Goal: Navigation & Orientation: Find specific page/section

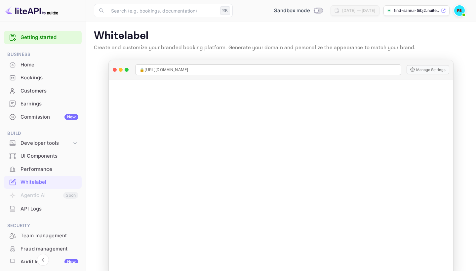
click at [35, 10] on img at bounding box center [31, 10] width 53 height 11
click at [31, 66] on div "Home" at bounding box center [49, 65] width 58 height 8
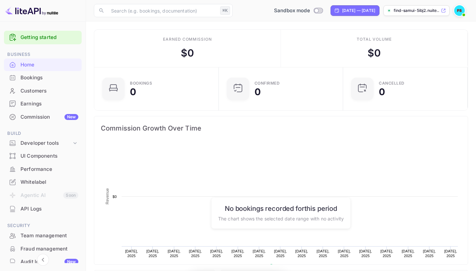
scroll to position [0, 0]
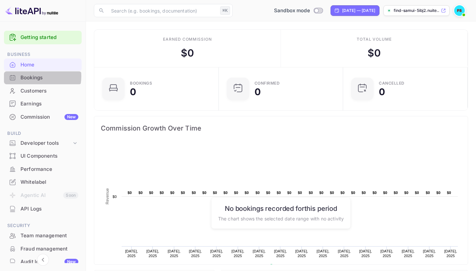
click at [34, 76] on div "Bookings" at bounding box center [49, 78] width 58 height 8
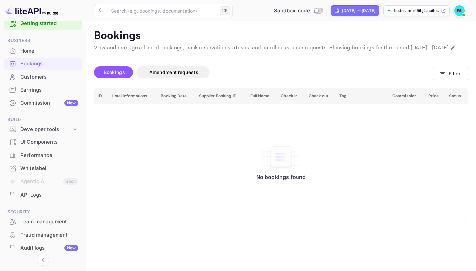
scroll to position [14, 0]
click at [73, 128] on icon at bounding box center [75, 129] width 7 height 7
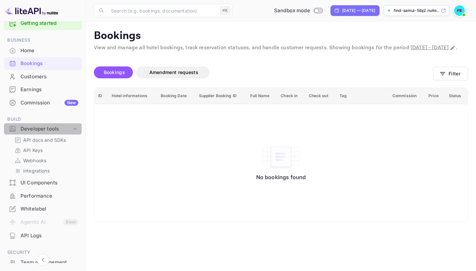
click at [73, 128] on icon at bounding box center [75, 129] width 7 height 7
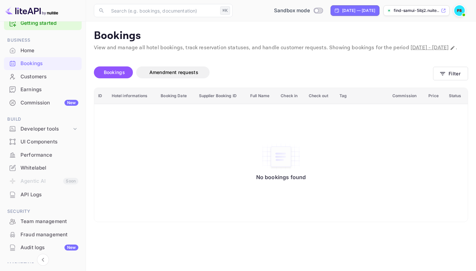
click at [69, 138] on div "UI Components" at bounding box center [49, 142] width 58 height 8
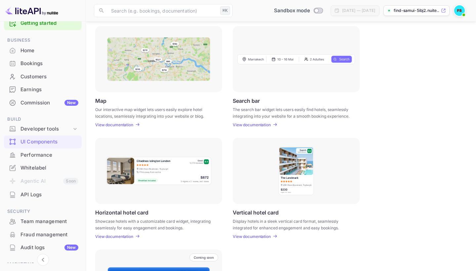
scroll to position [93, 0]
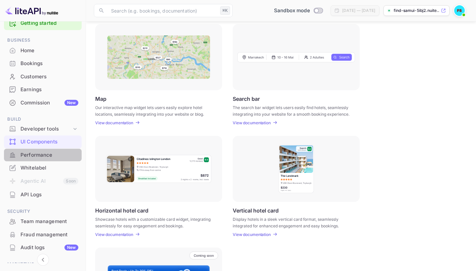
click at [64, 154] on div "Performance" at bounding box center [49, 155] width 58 height 8
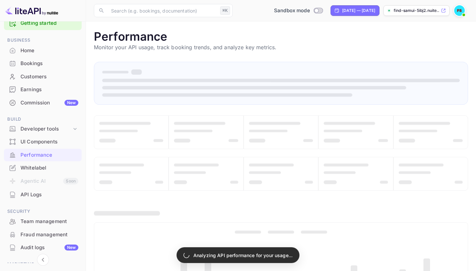
click at [64, 164] on div "Whitelabel" at bounding box center [49, 168] width 58 height 8
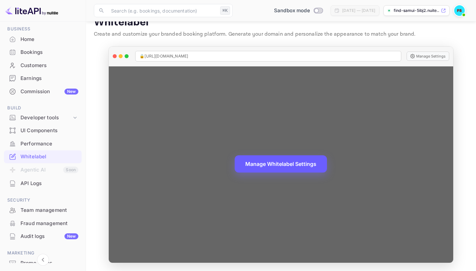
scroll to position [13, 0]
click at [289, 158] on button "Manage Whitelabel Settings" at bounding box center [281, 164] width 92 height 17
